Goal: Information Seeking & Learning: Learn about a topic

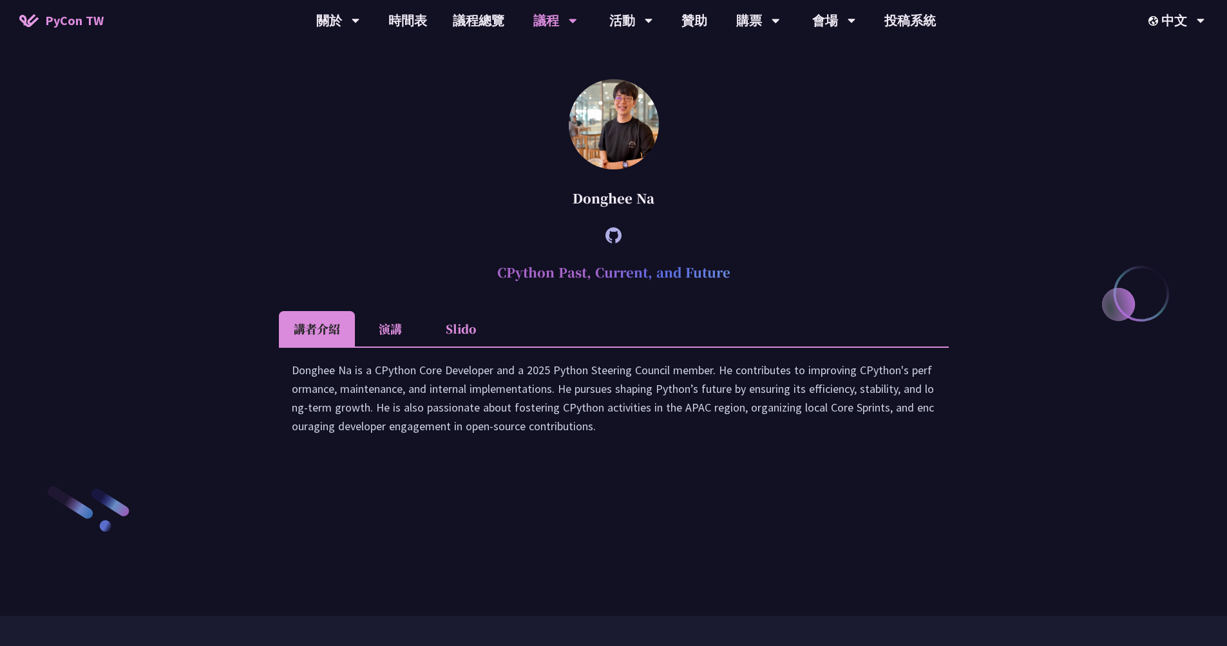
click at [797, 448] on div "Donghee Na is a CPython Core Developer and a 2025 Python Steering Council membe…" at bounding box center [614, 405] width 644 height 88
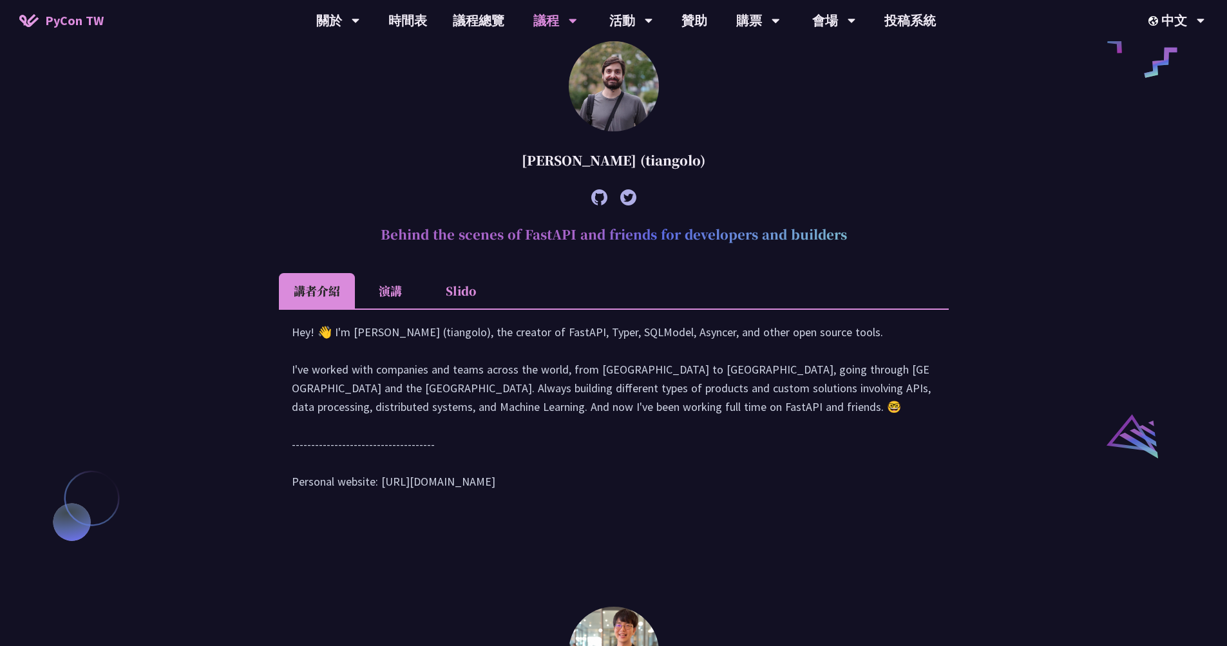
scroll to position [1073, 0]
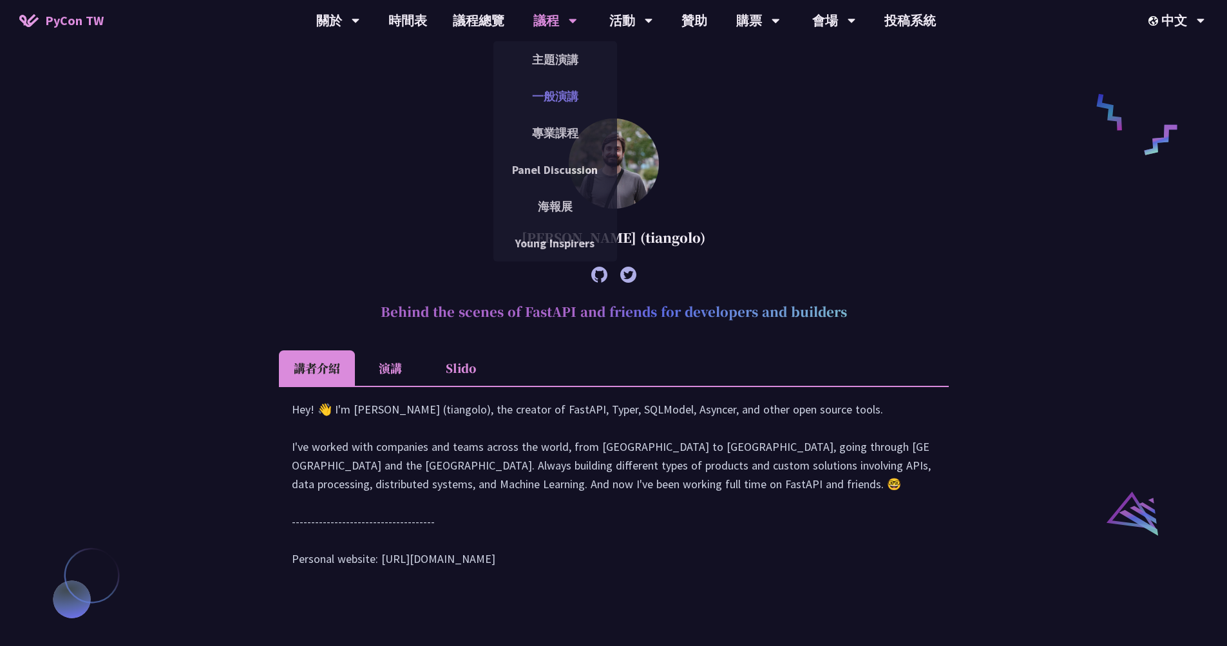
click at [551, 96] on link "一般演講" at bounding box center [555, 96] width 124 height 30
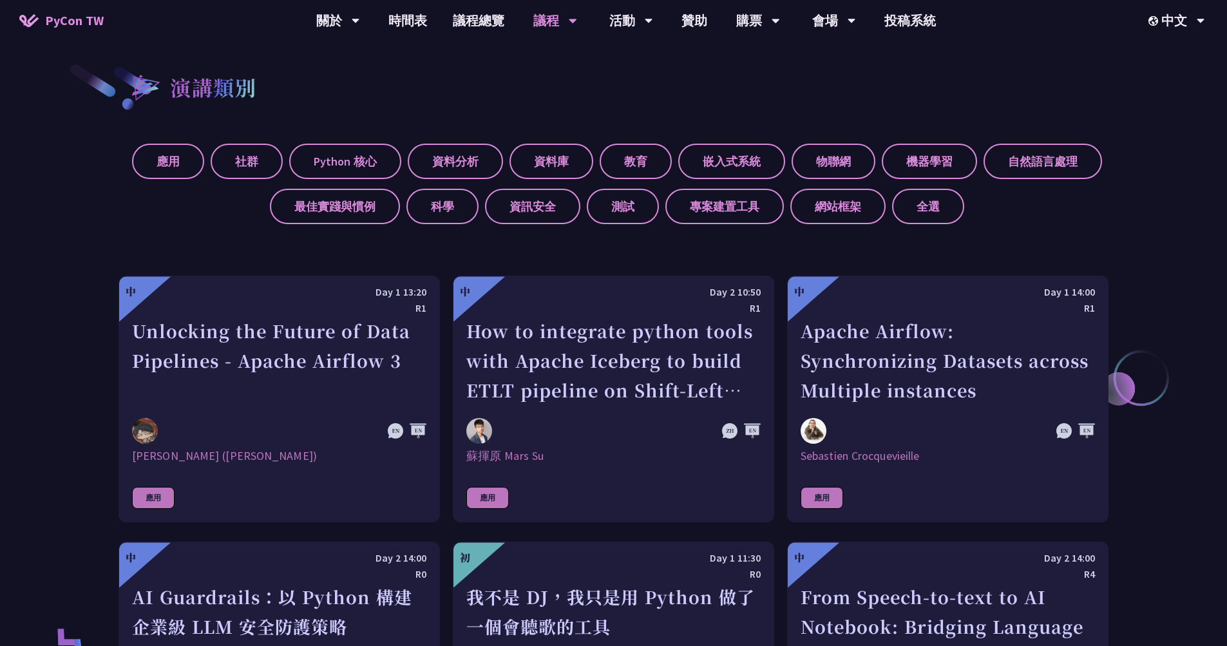
scroll to position [110, 0]
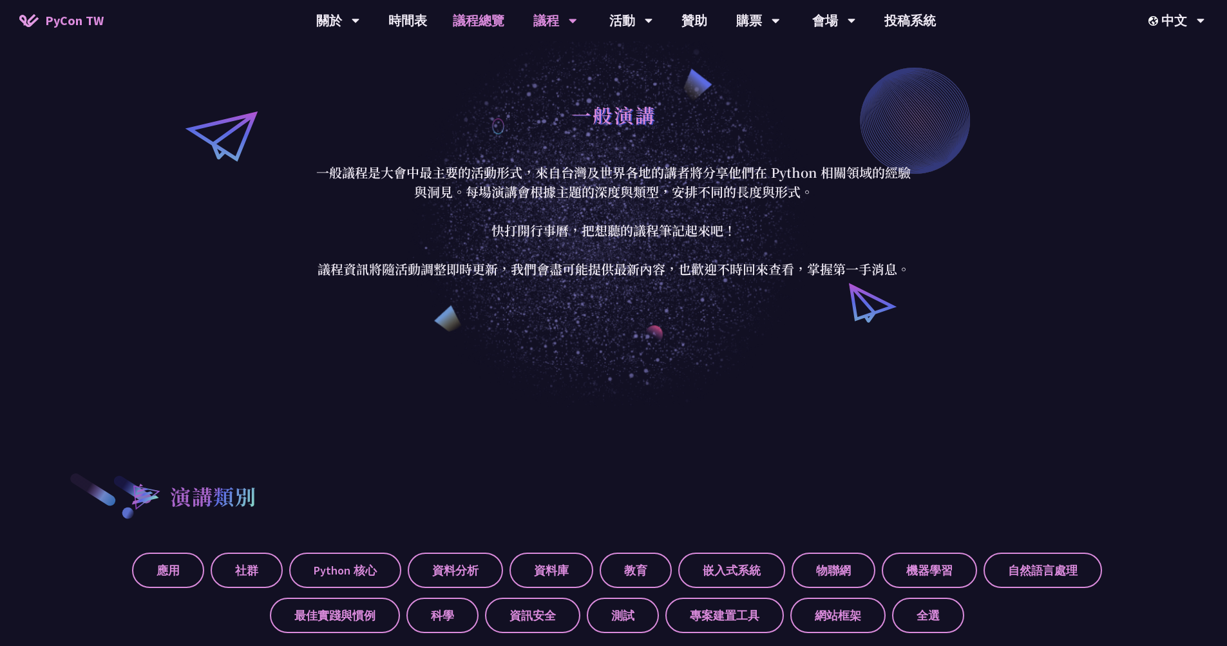
click at [477, 24] on link "議程總覽" at bounding box center [478, 20] width 77 height 41
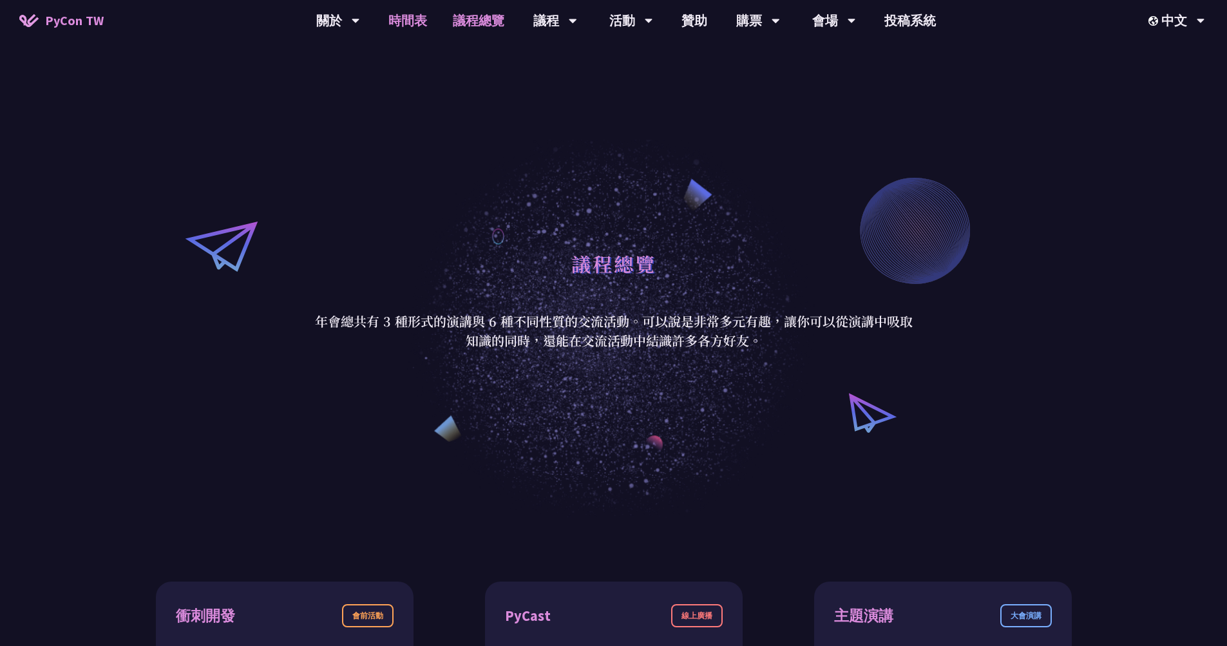
click at [418, 23] on link "時間表" at bounding box center [408, 20] width 64 height 41
click at [421, 23] on link "時間表" at bounding box center [408, 20] width 64 height 41
click at [409, 14] on link "時間表" at bounding box center [408, 20] width 64 height 41
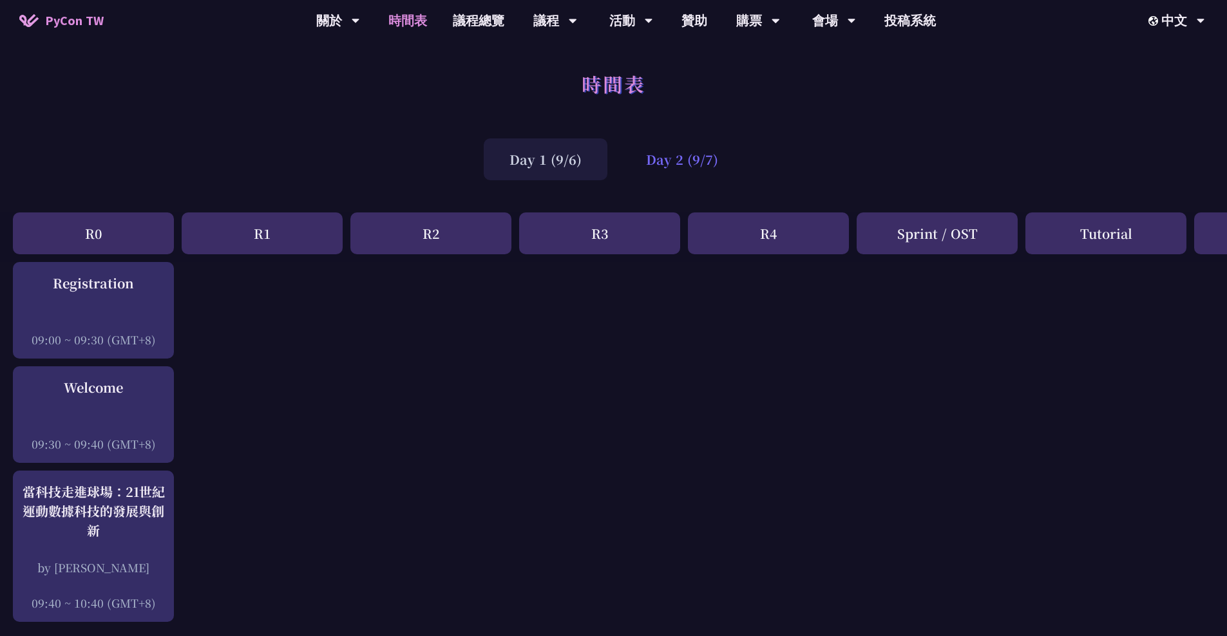
click at [691, 153] on div "Day 2 (9/7)" at bounding box center [682, 159] width 124 height 42
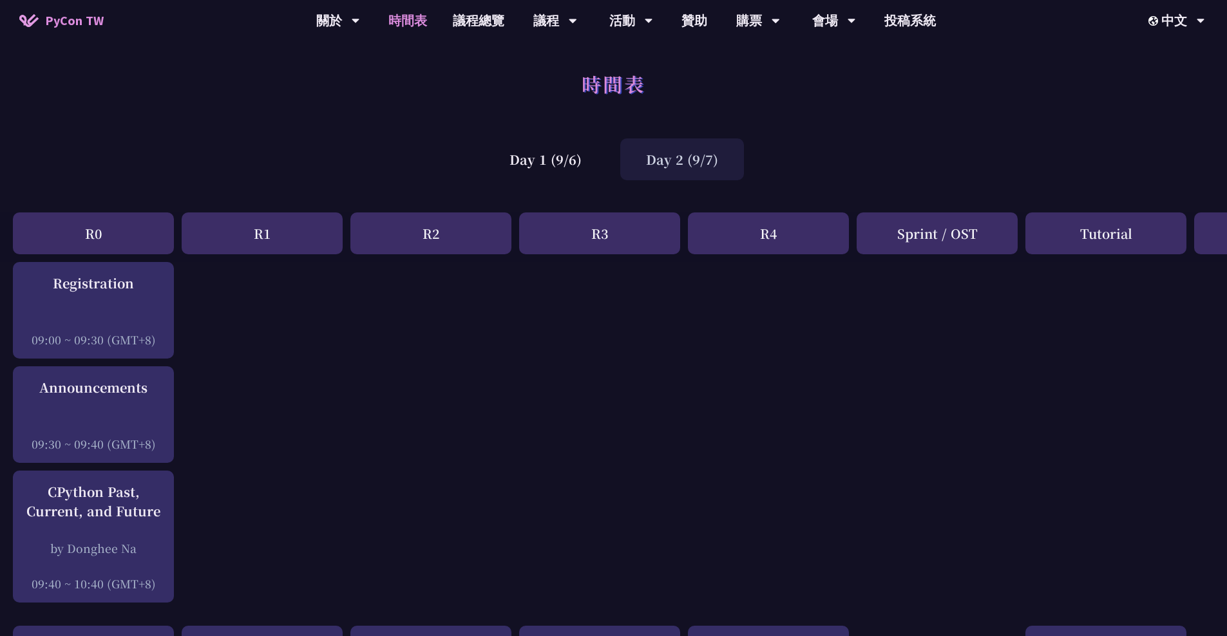
click at [481, 18] on link "議程總覽" at bounding box center [478, 20] width 77 height 41
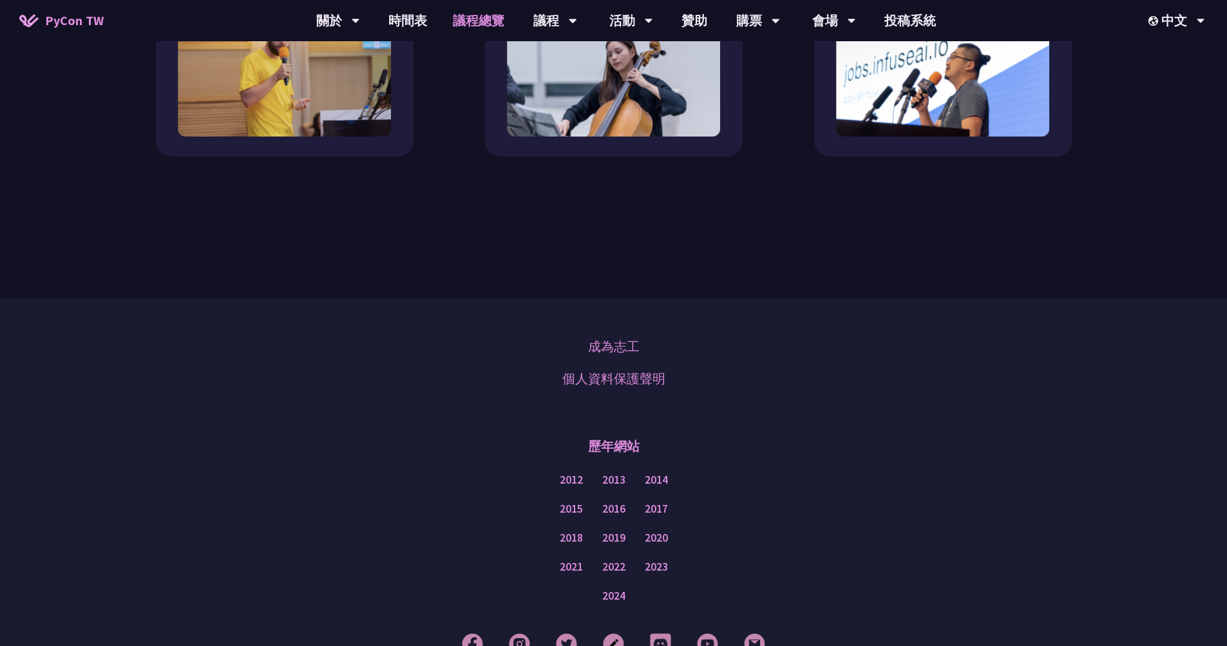
scroll to position [1322, 0]
